Goal: Task Accomplishment & Management: Complete application form

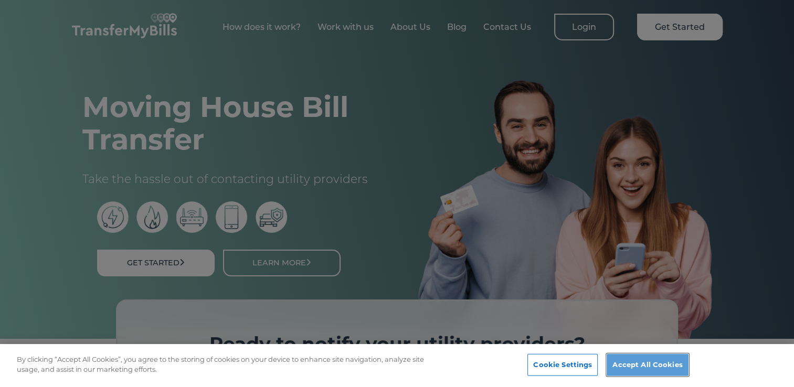
click at [636, 362] on button "Accept All Cookies" at bounding box center [646, 365] width 81 height 22
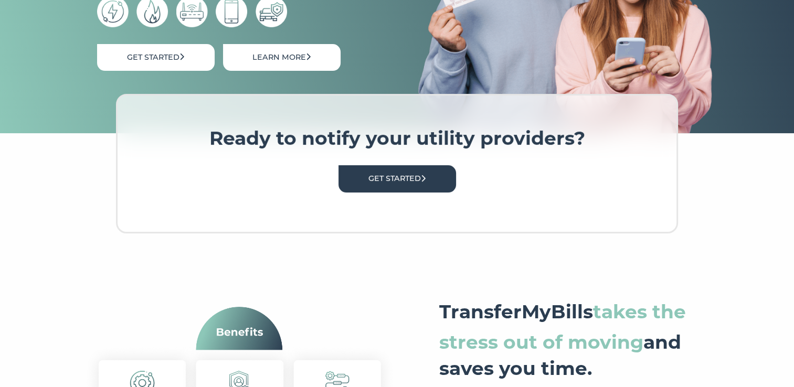
scroll to position [210, 0]
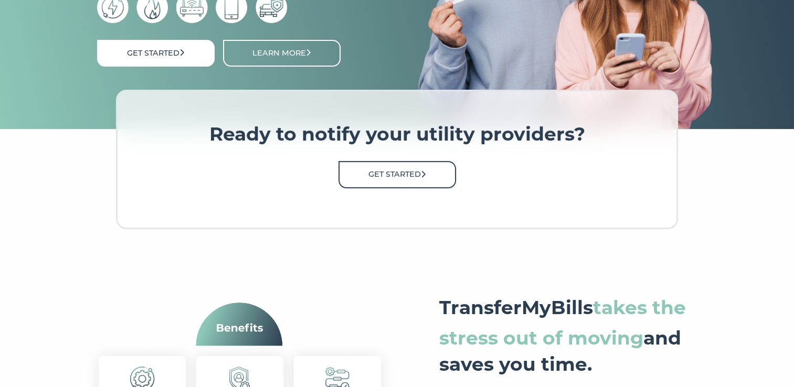
click at [388, 177] on link "Get Started" at bounding box center [397, 174] width 118 height 27
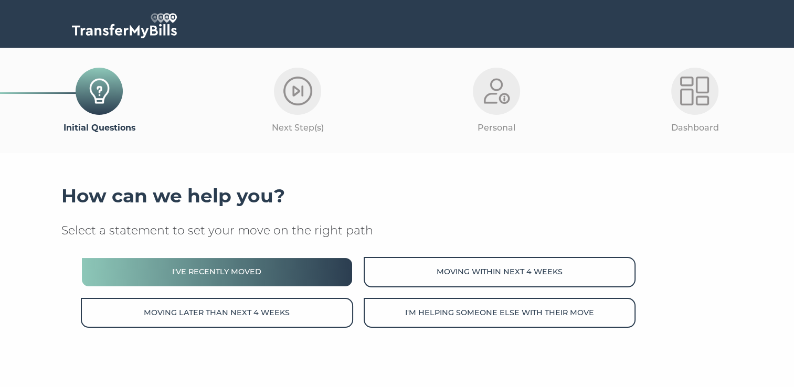
click at [301, 272] on button "I've recently moved" at bounding box center [217, 272] width 272 height 30
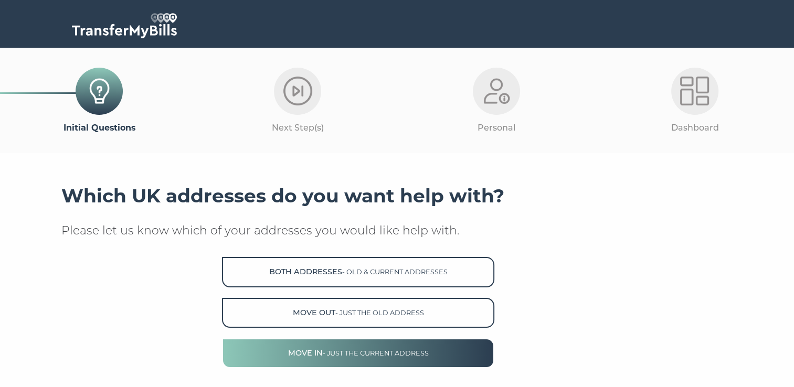
click at [319, 349] on button "Move in - just the current address" at bounding box center [358, 353] width 272 height 30
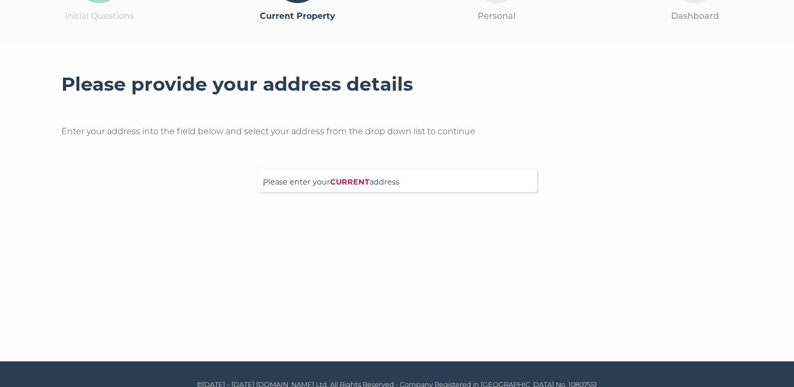
scroll to position [126, 0]
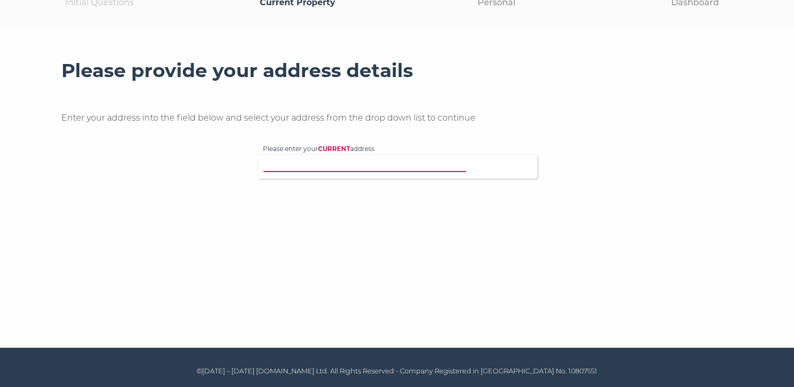
click at [405, 168] on input "Please enter your CURRENT address" at bounding box center [376, 165] width 226 height 10
click at [285, 166] on input "Please enter your CURRENT address" at bounding box center [376, 165] width 226 height 10
paste input "10 Newgate Mews, Croydon, CR0 2YX"
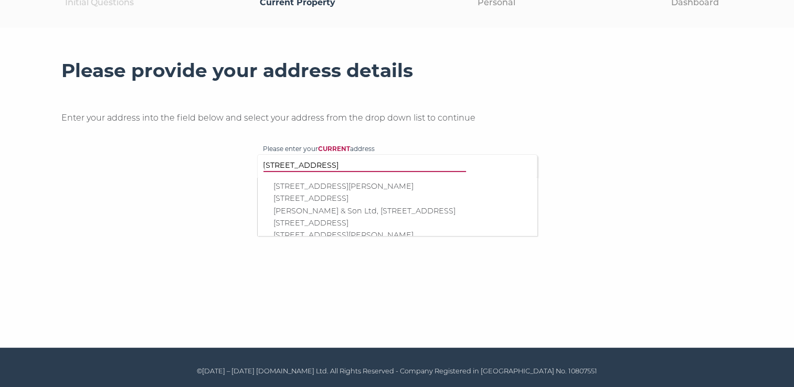
type input "10 Newgate Mews, Croydon, CR0 2YX"
click at [398, 188] on p "10 Blanford Mews, Reigate, RH2 7EP" at bounding box center [402, 186] width 258 height 12
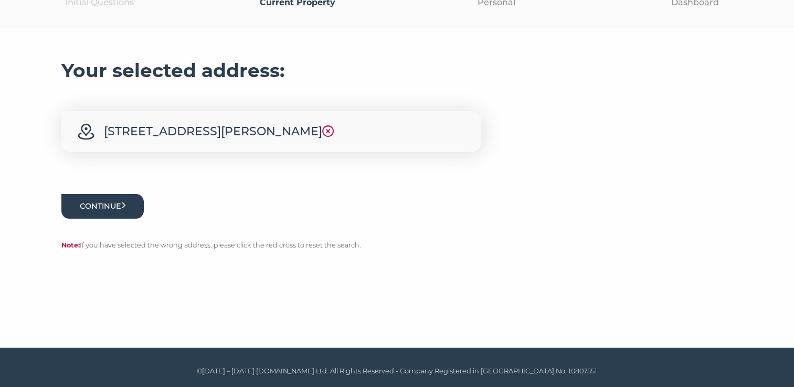
click at [126, 208] on icon "submit" at bounding box center [123, 205] width 5 height 7
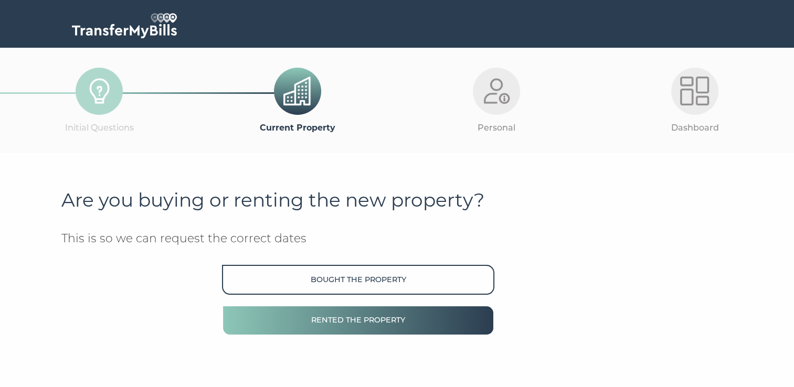
click at [332, 314] on button "Rented the property" at bounding box center [358, 320] width 272 height 30
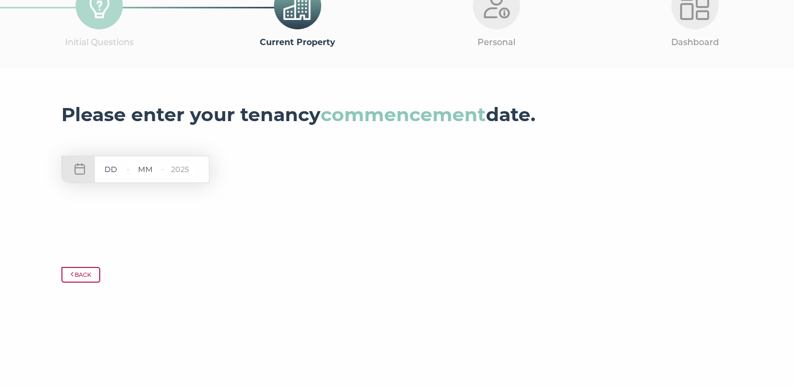
scroll to position [126, 0]
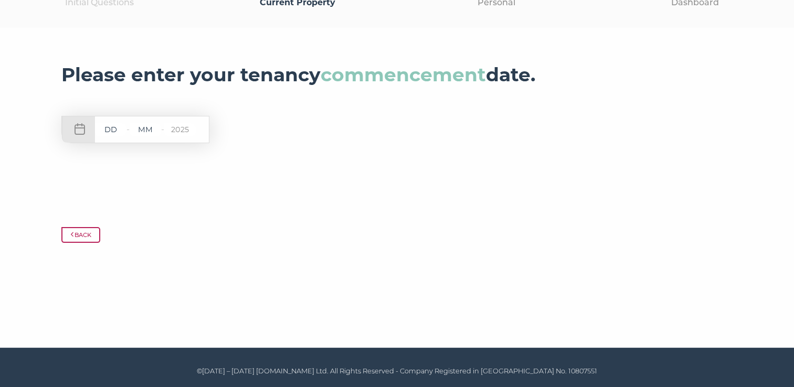
click at [112, 133] on input "text" at bounding box center [110, 129] width 31 height 13
type input "11"
click at [149, 129] on input "text" at bounding box center [145, 129] width 31 height 13
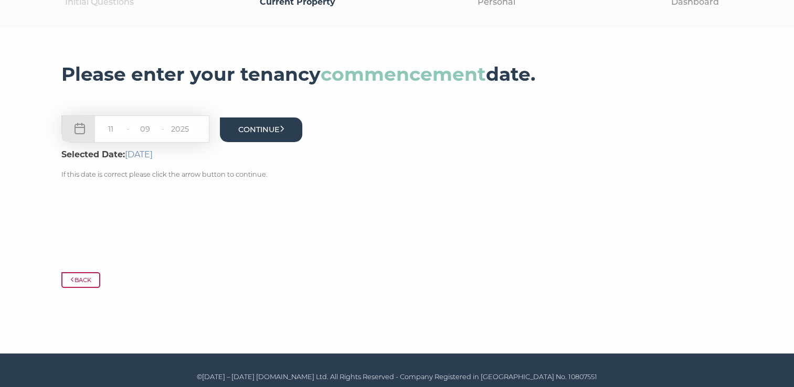
type input "09"
click at [266, 130] on button "Continue" at bounding box center [261, 130] width 83 height 25
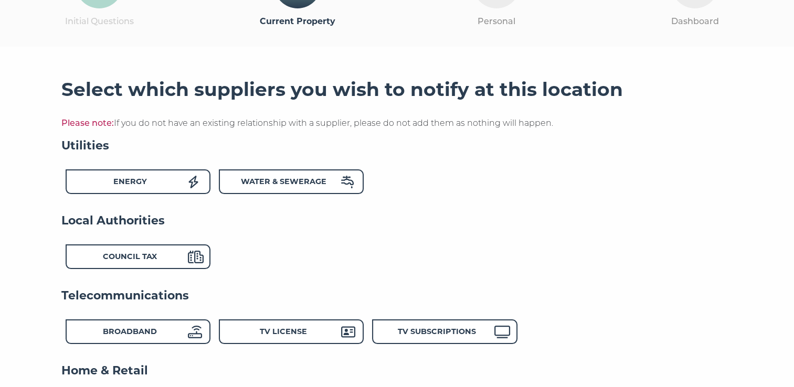
scroll to position [81, 0]
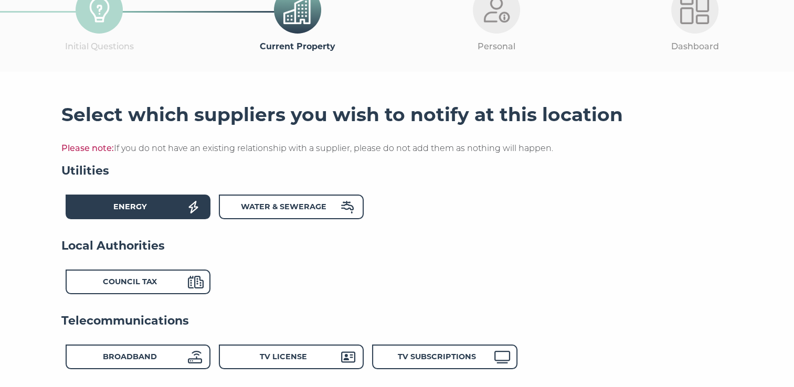
click at [173, 203] on div "Energy" at bounding box center [129, 208] width 115 height 15
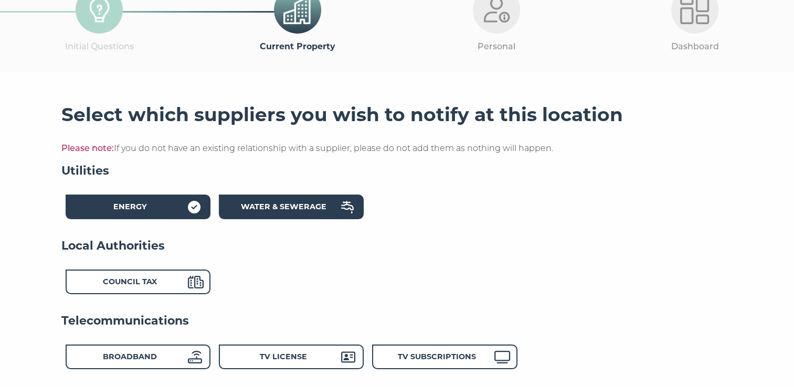
click at [240, 202] on div "Water & Sewerage" at bounding box center [283, 208] width 115 height 15
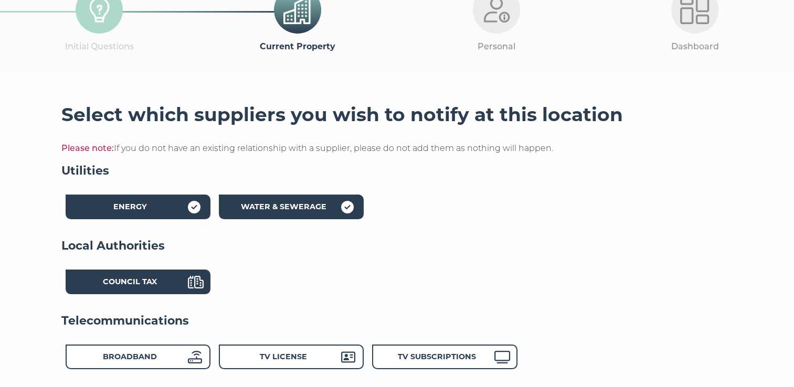
click at [178, 281] on div "Council Tax" at bounding box center [129, 283] width 115 height 15
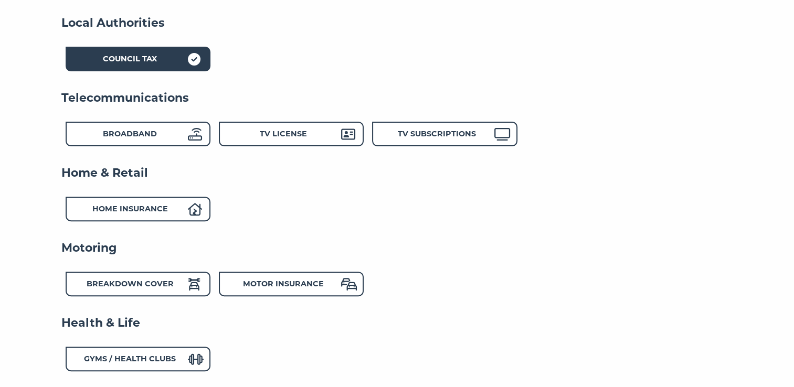
scroll to position [344, 0]
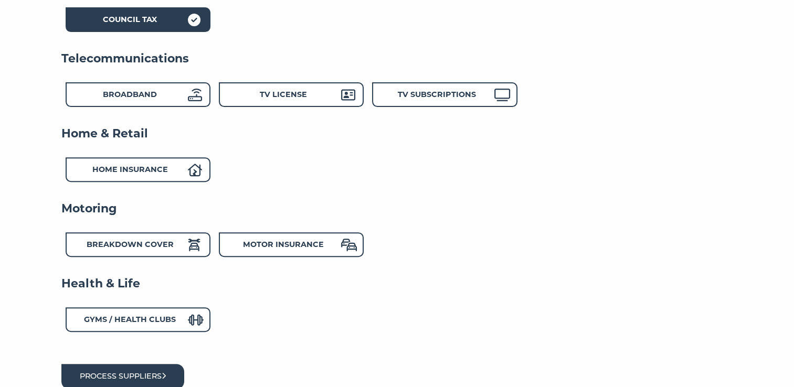
click at [143, 364] on button "Process suppliers" at bounding box center [122, 376] width 123 height 25
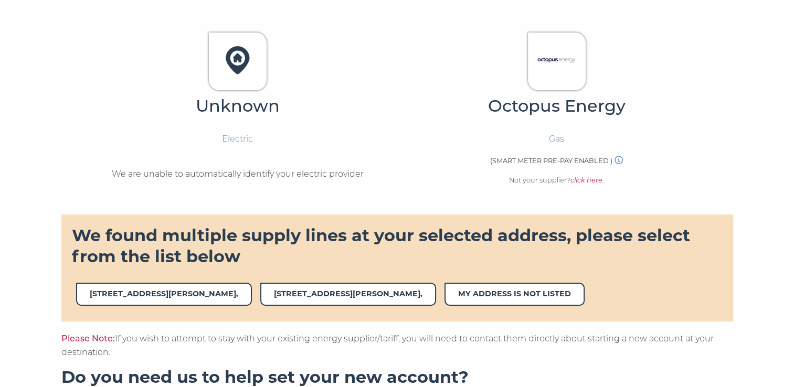
scroll to position [315, 0]
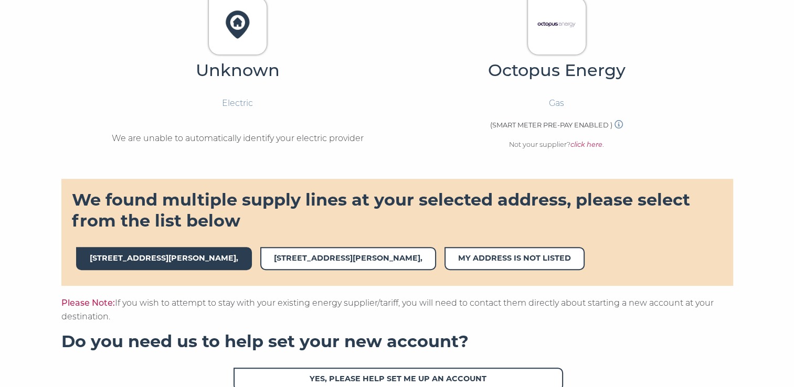
click at [158, 265] on span "10,BLANFORD MEWS," at bounding box center [164, 258] width 176 height 23
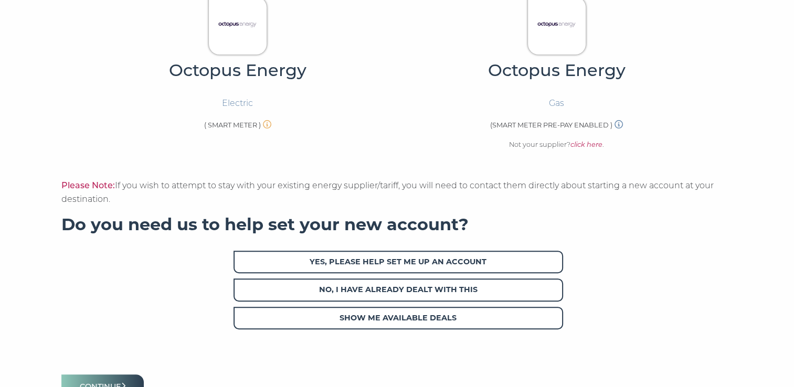
scroll to position [367, 0]
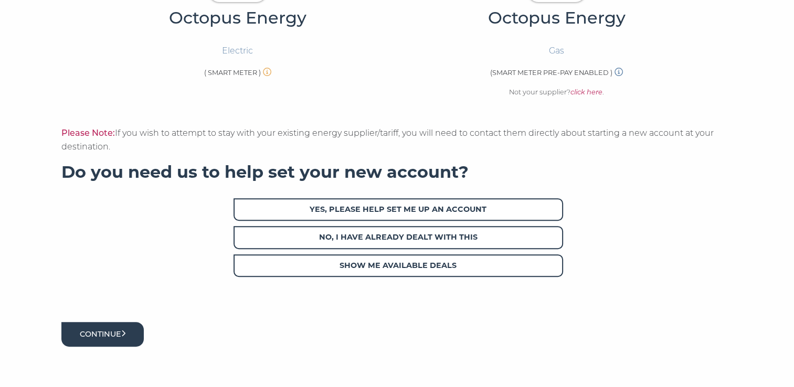
click at [129, 326] on button "Continue" at bounding box center [102, 334] width 83 height 25
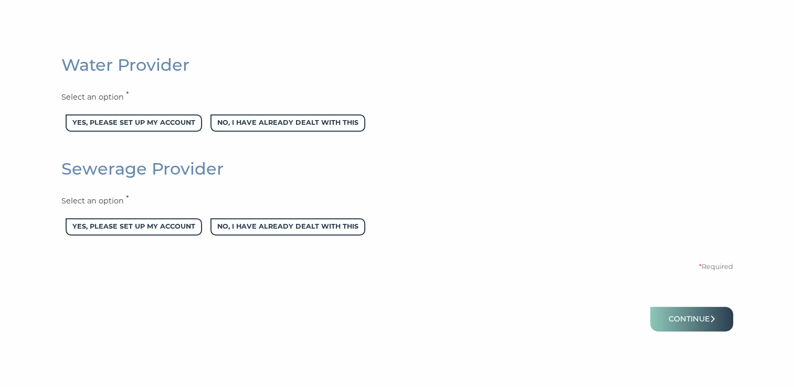
scroll to position [525, 0]
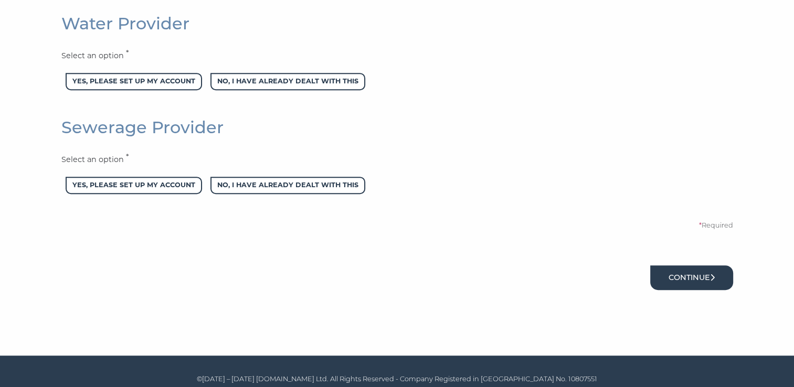
click at [682, 280] on button "Continue" at bounding box center [691, 277] width 83 height 25
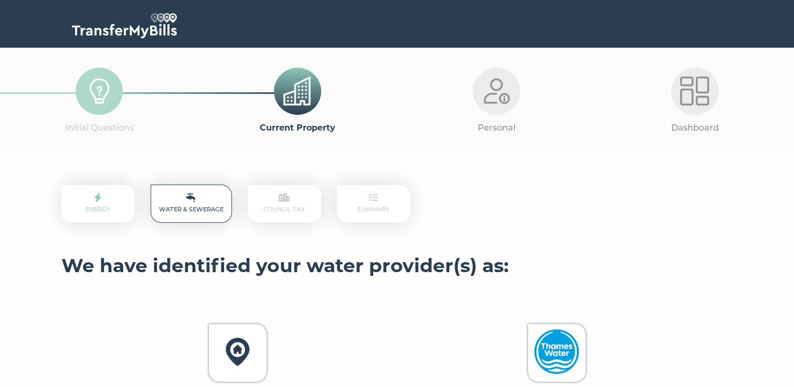
click at [104, 27] on img at bounding box center [124, 25] width 105 height 25
